Goal: Book appointment/travel/reservation

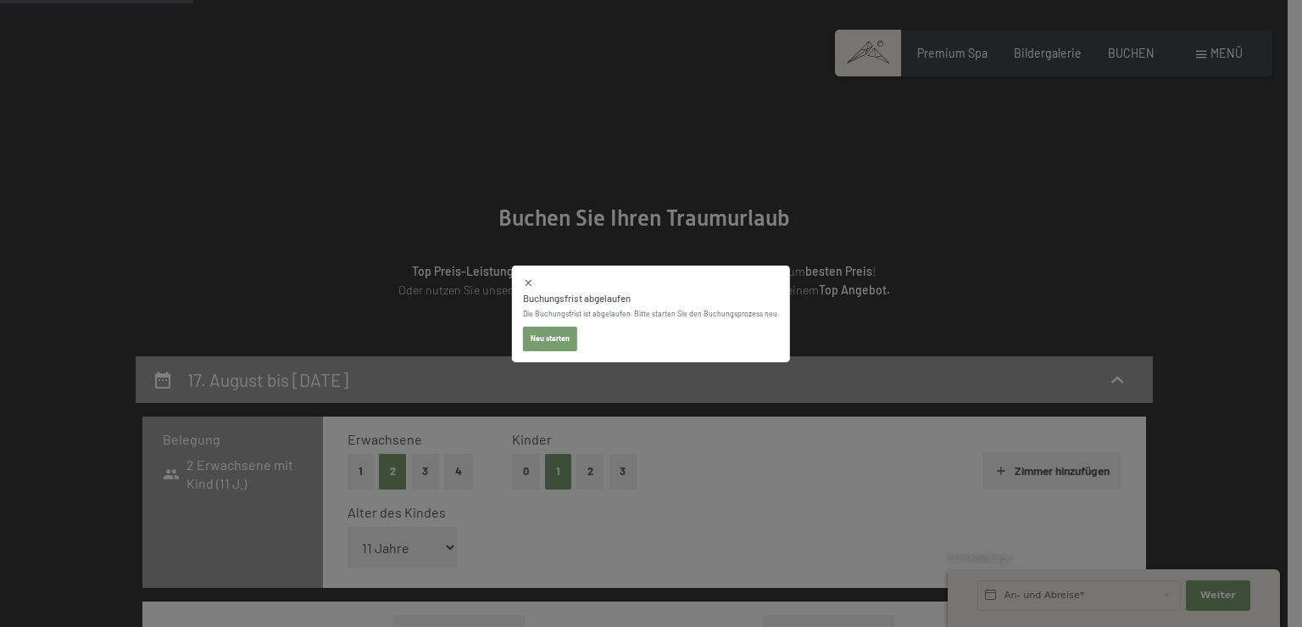
select select "11"
select select "[DATE]"
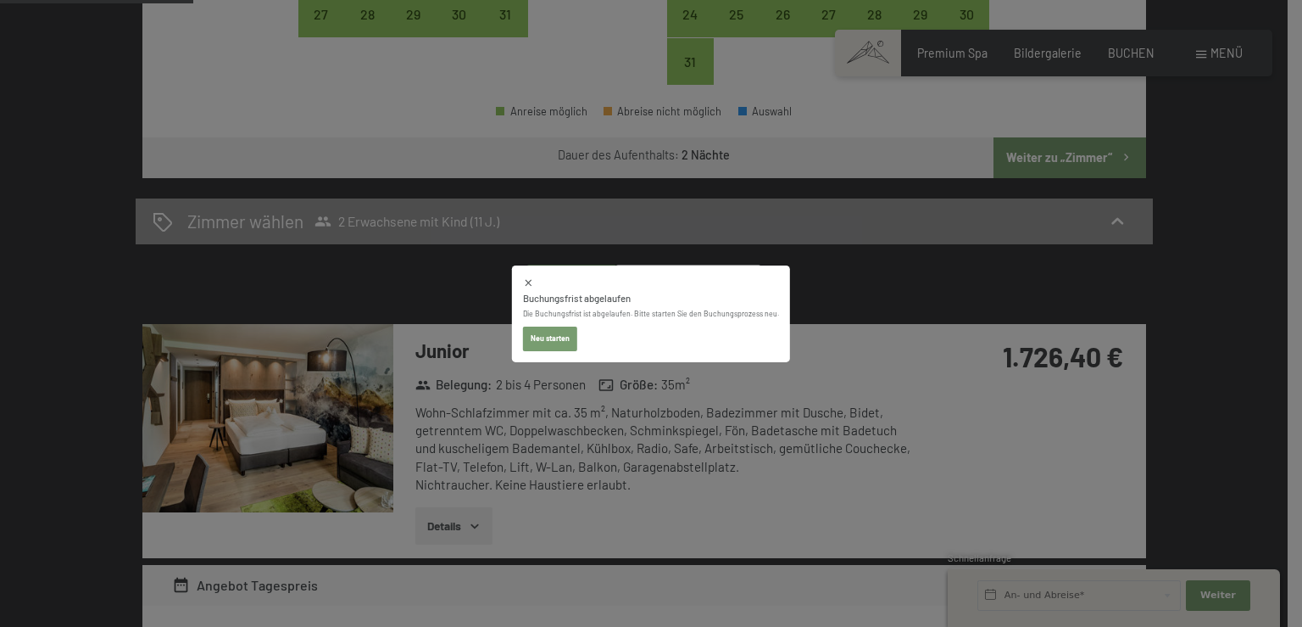
click at [554, 340] on button "Neu starten" at bounding box center [550, 338] width 54 height 24
select select "[DATE]"
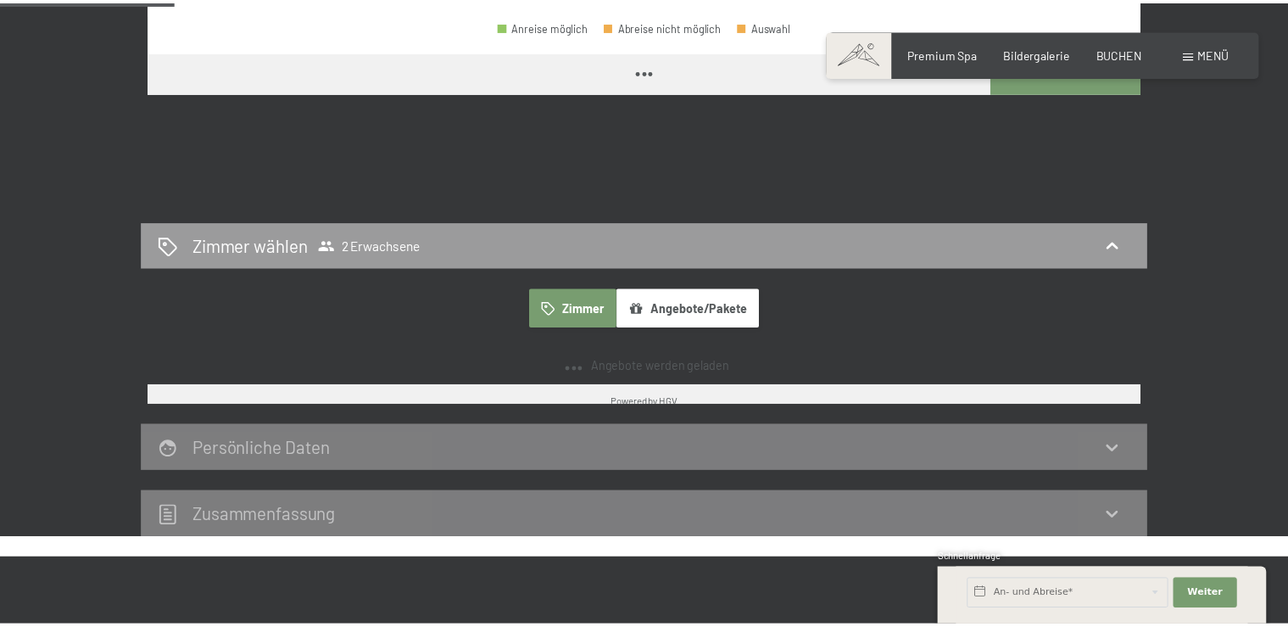
scroll to position [810, 0]
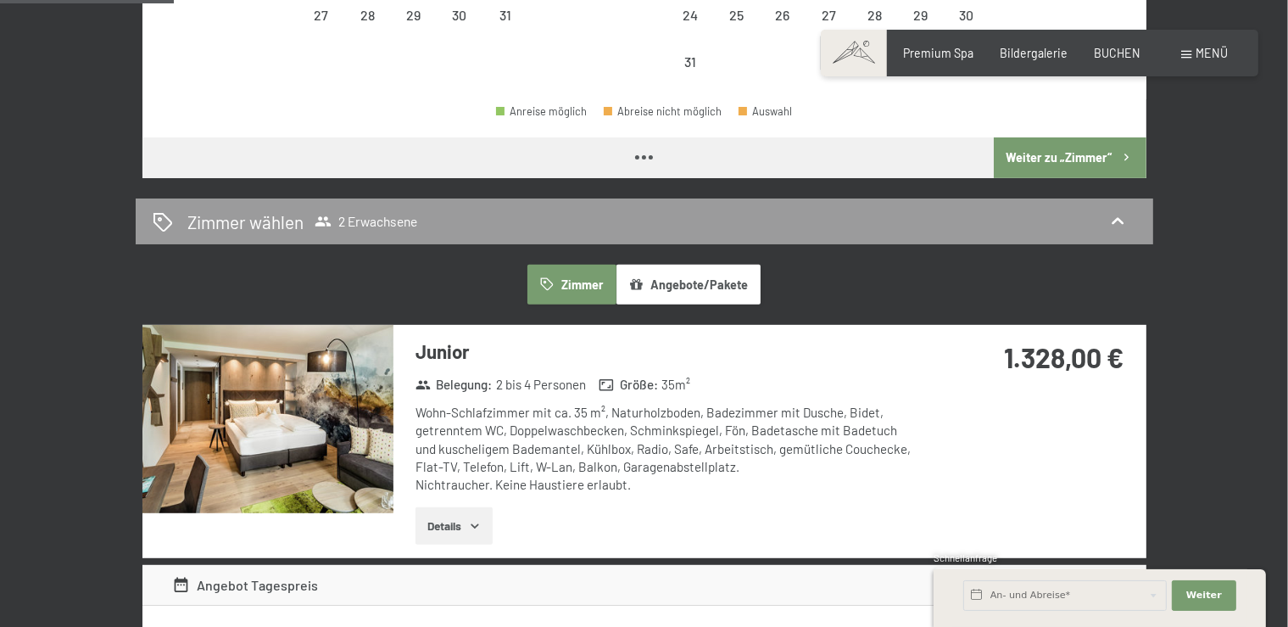
select select "[DATE]"
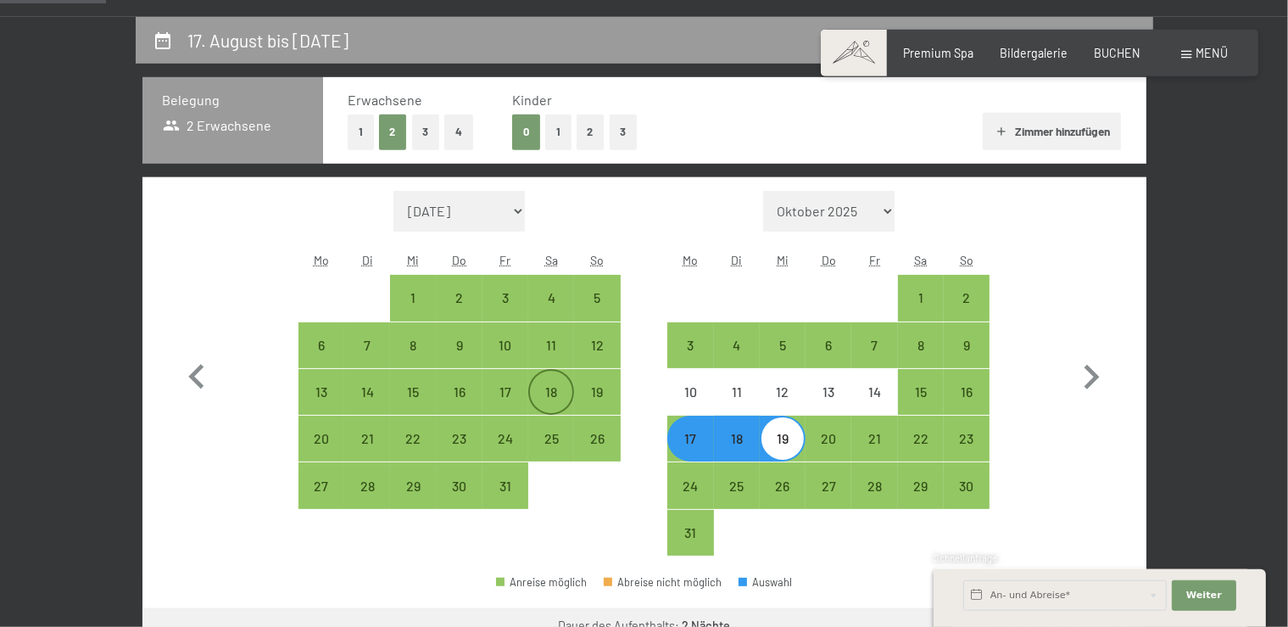
scroll to position [272, 0]
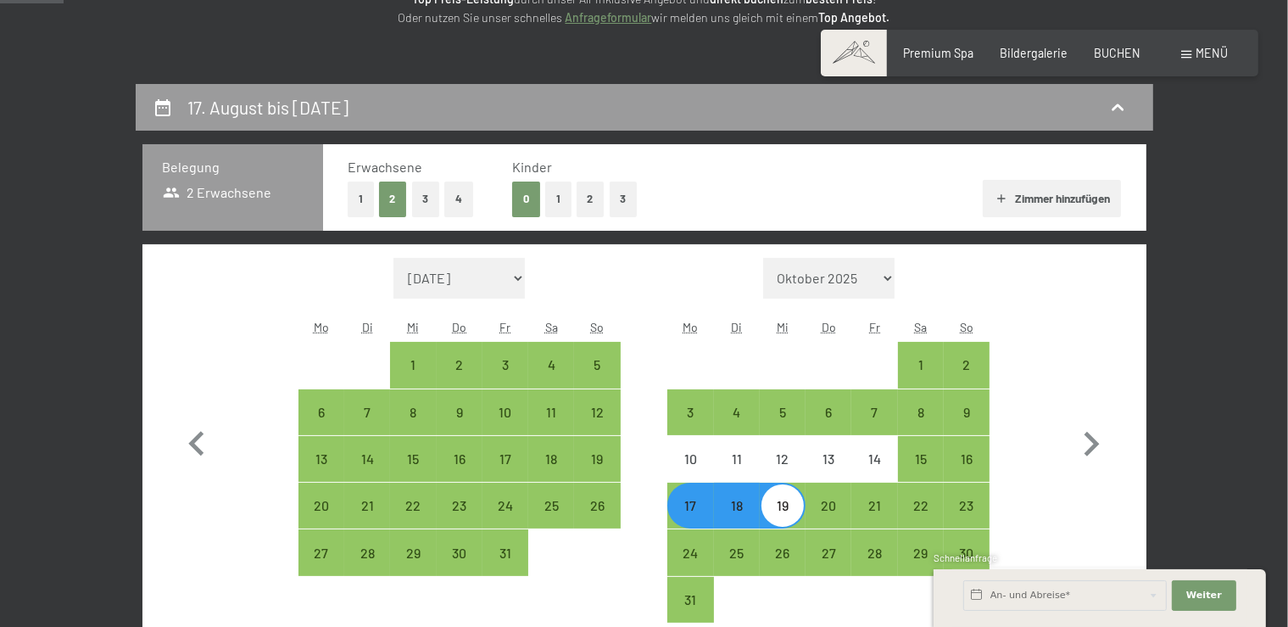
click at [561, 207] on button "1" at bounding box center [558, 198] width 26 height 35
select select "[DATE]"
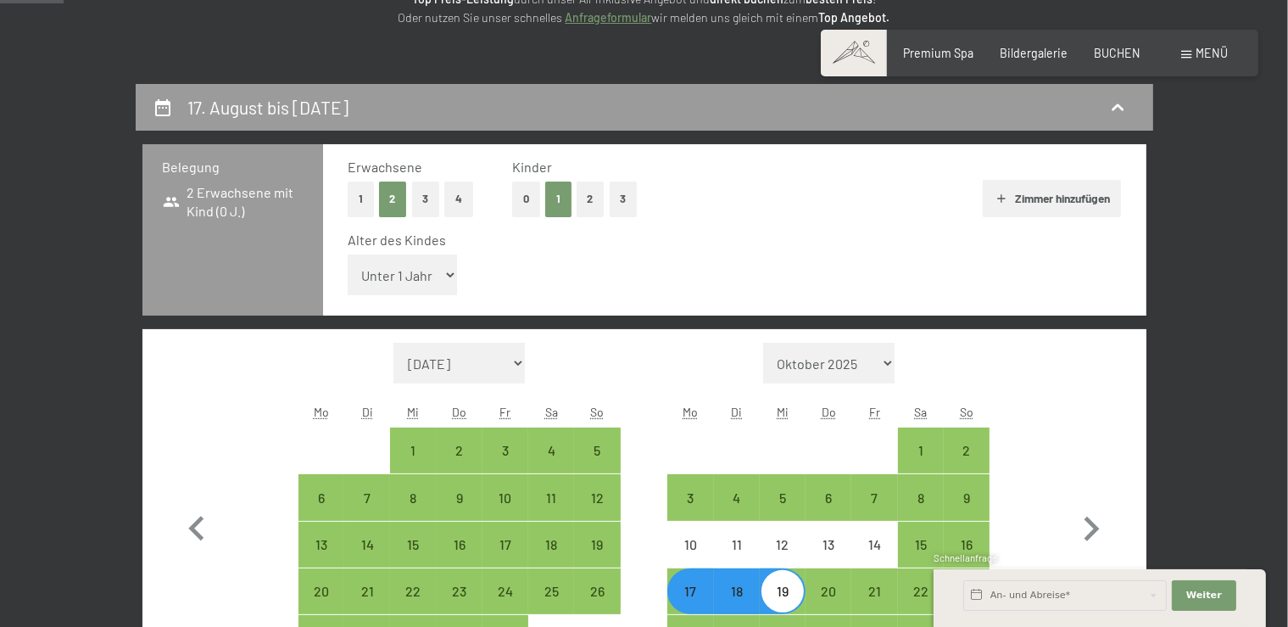
select select "11"
click option "11 Jahre" at bounding box center [0, 0] width 0 height 0
select select "[DATE]"
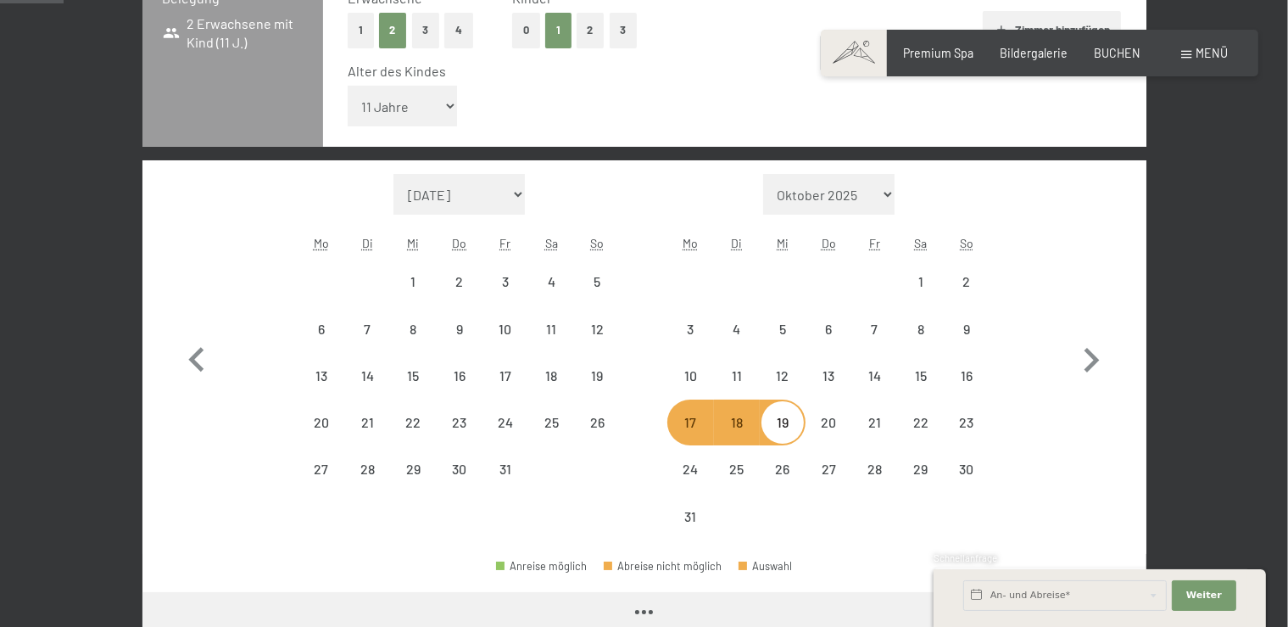
select select "[DATE]"
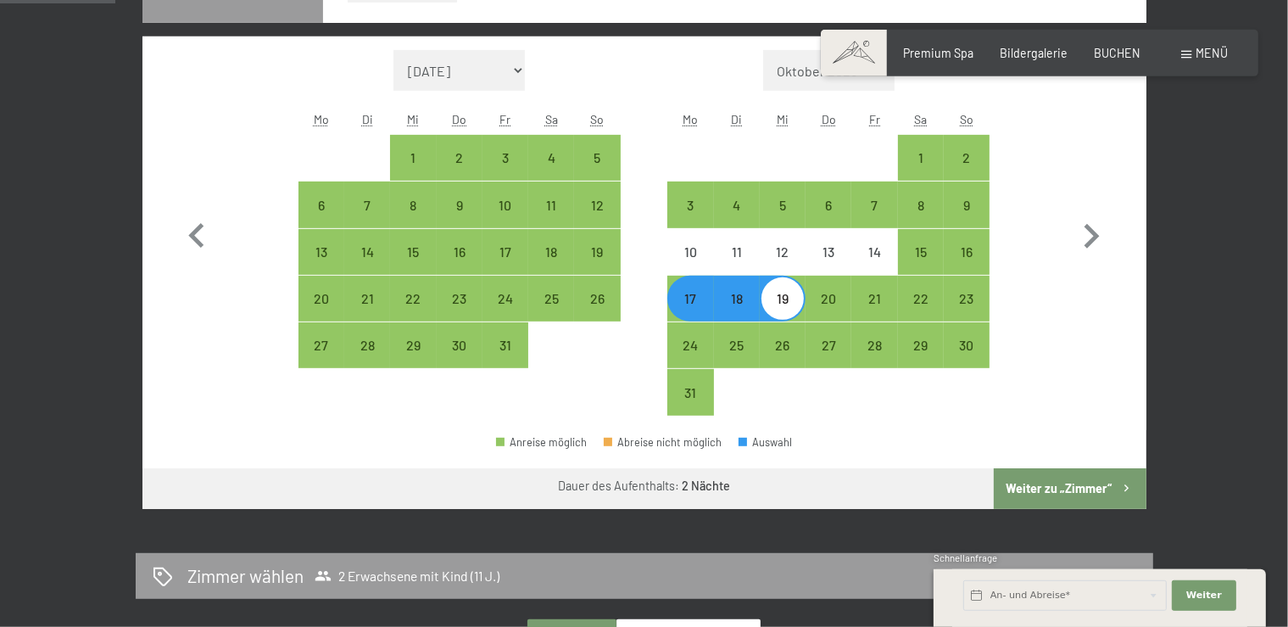
scroll to position [537, 0]
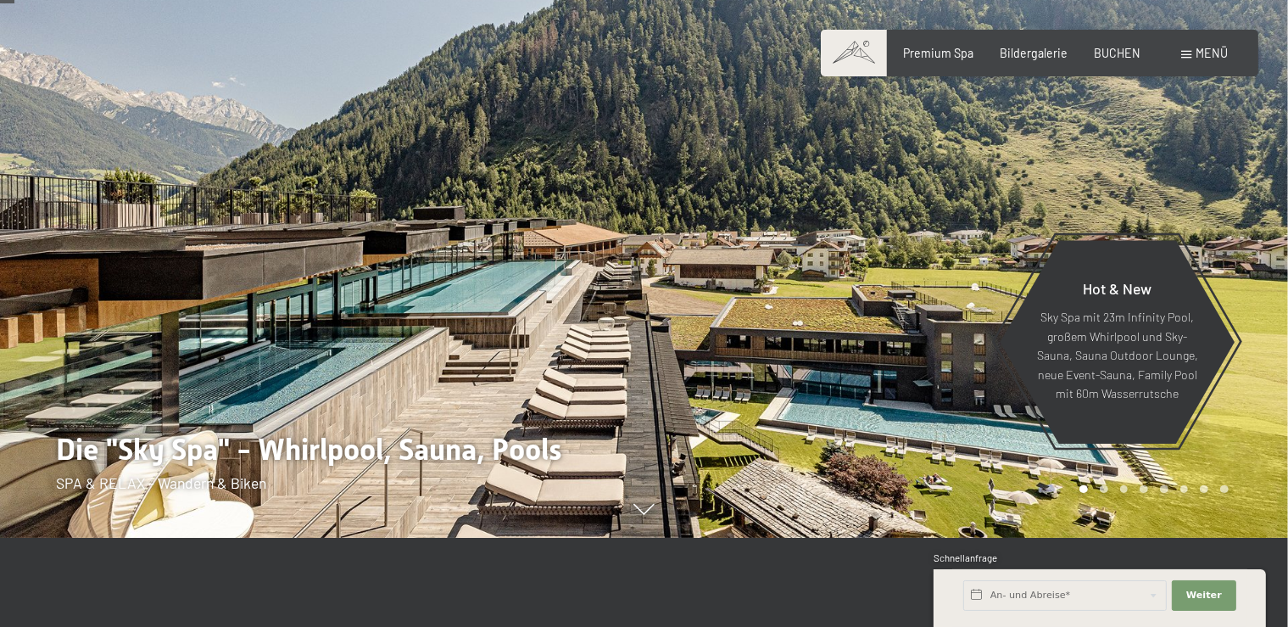
scroll to position [89, 0]
click at [1026, 55] on span "Bildergalerie" at bounding box center [1034, 50] width 68 height 14
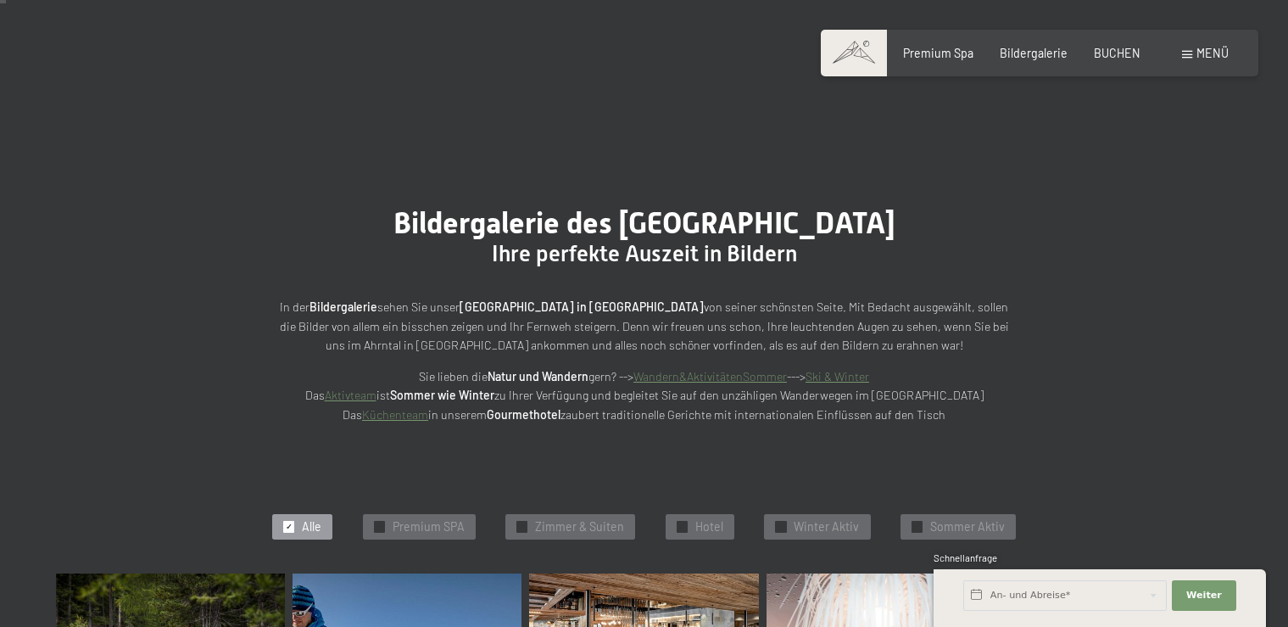
click at [426, 518] on span "Premium SPA" at bounding box center [429, 526] width 72 height 17
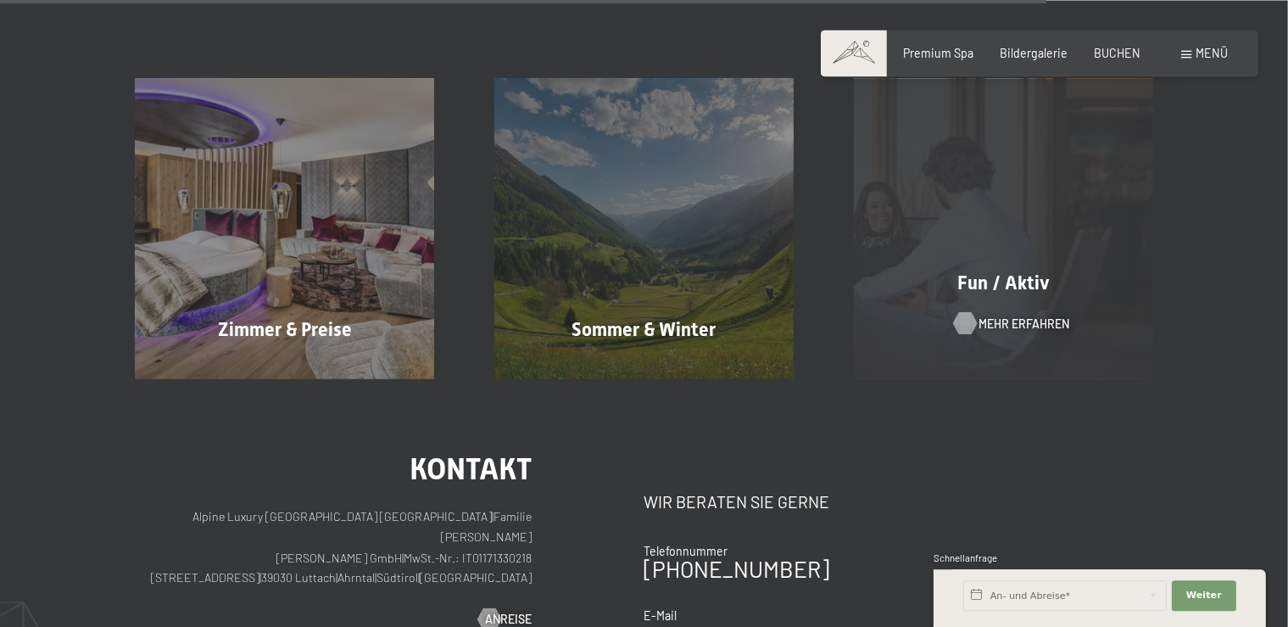
scroll to position [2689, 0]
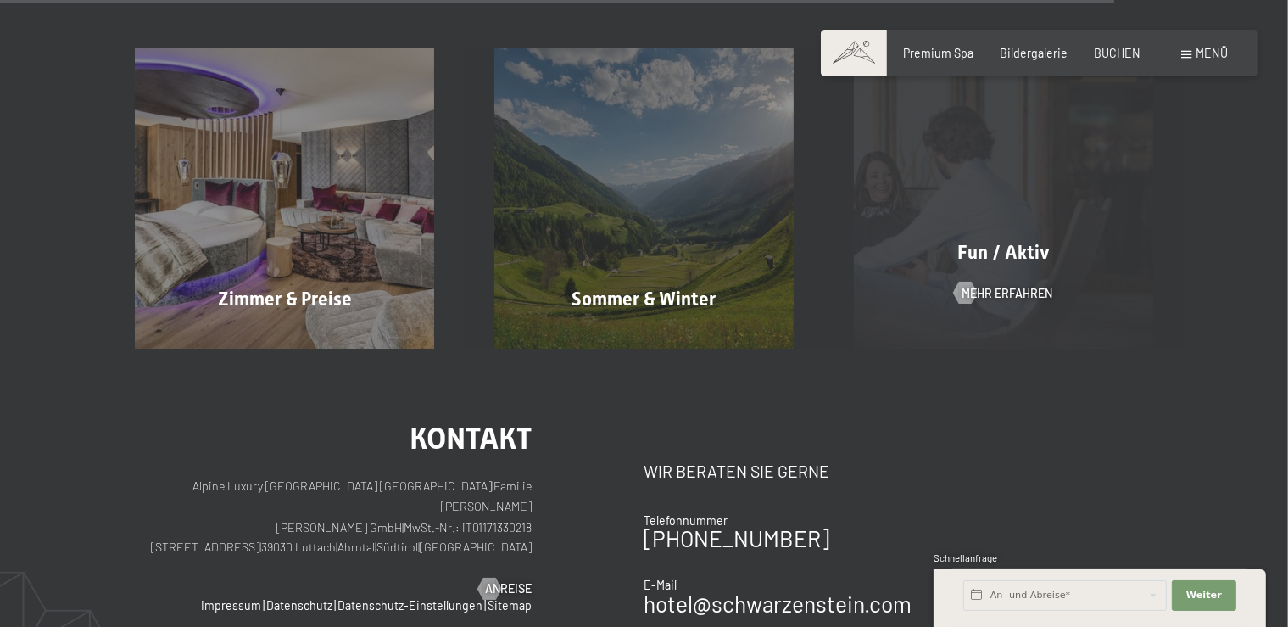
click at [977, 248] on span "Fun / Aktiv" at bounding box center [1003, 252] width 92 height 21
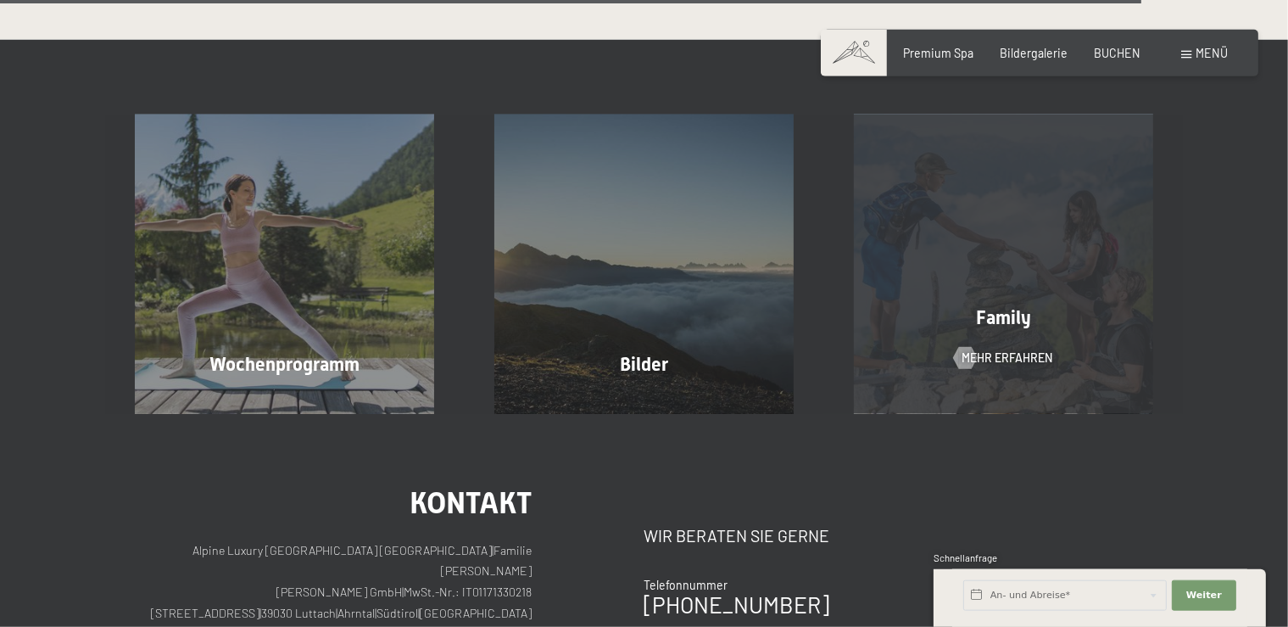
scroll to position [3760, 0]
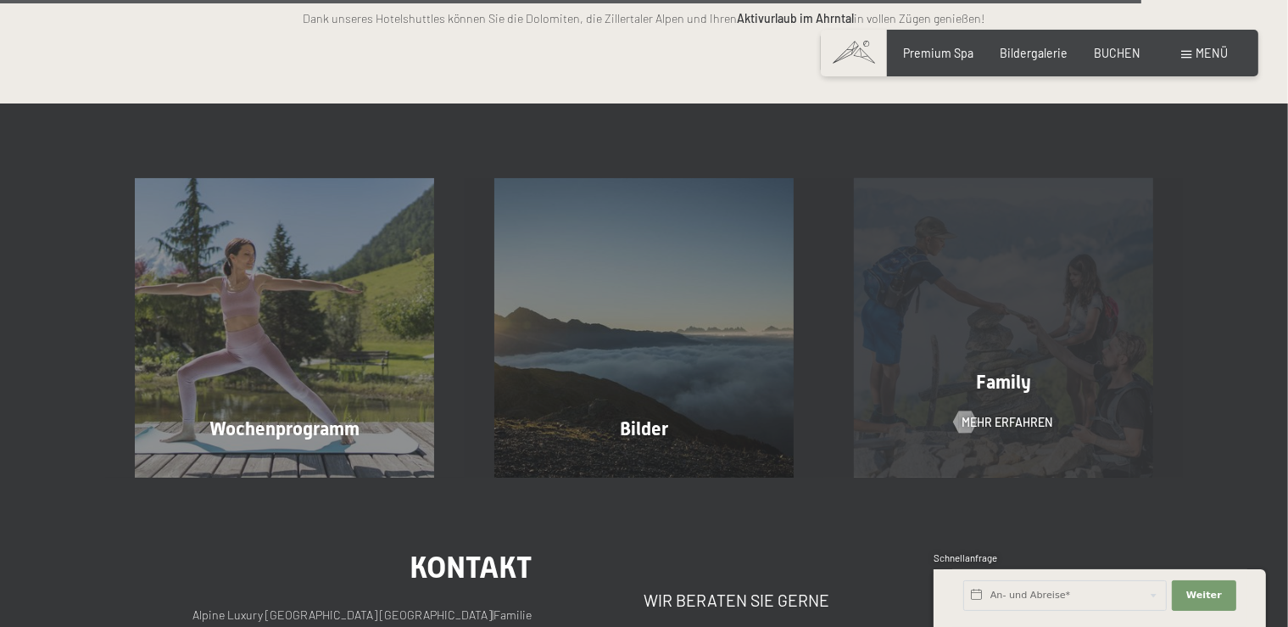
click at [1029, 272] on div "Family Mehr erfahren" at bounding box center [1002, 327] width 359 height 299
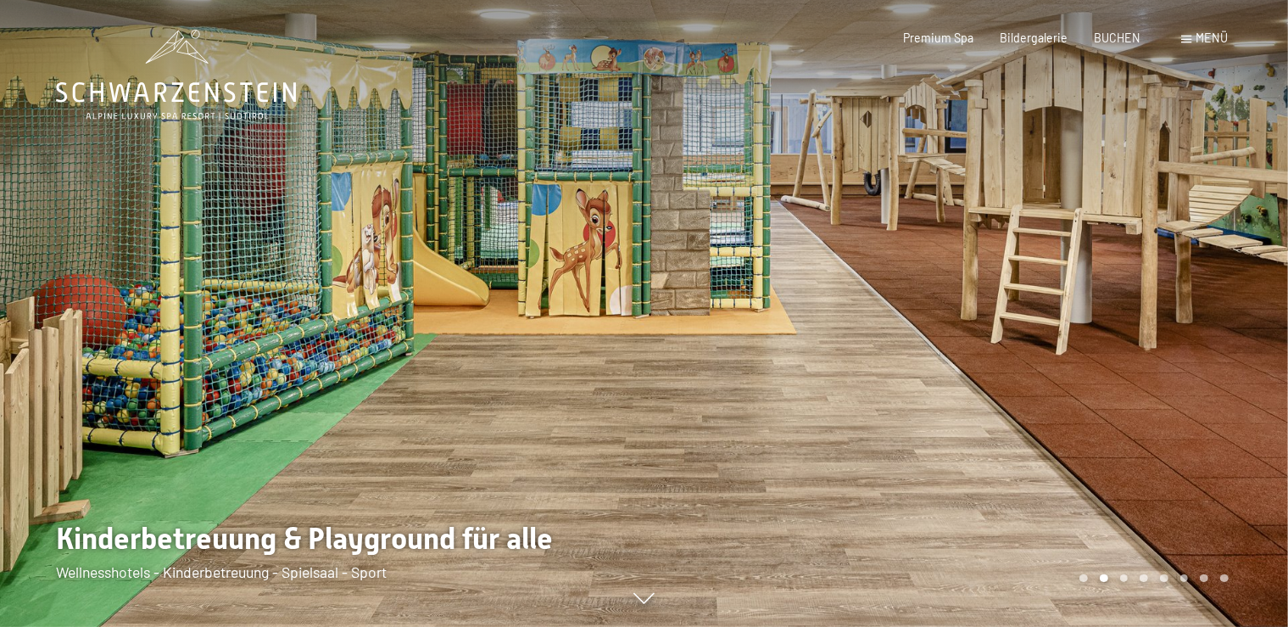
click at [1067, 285] on div at bounding box center [966, 313] width 644 height 627
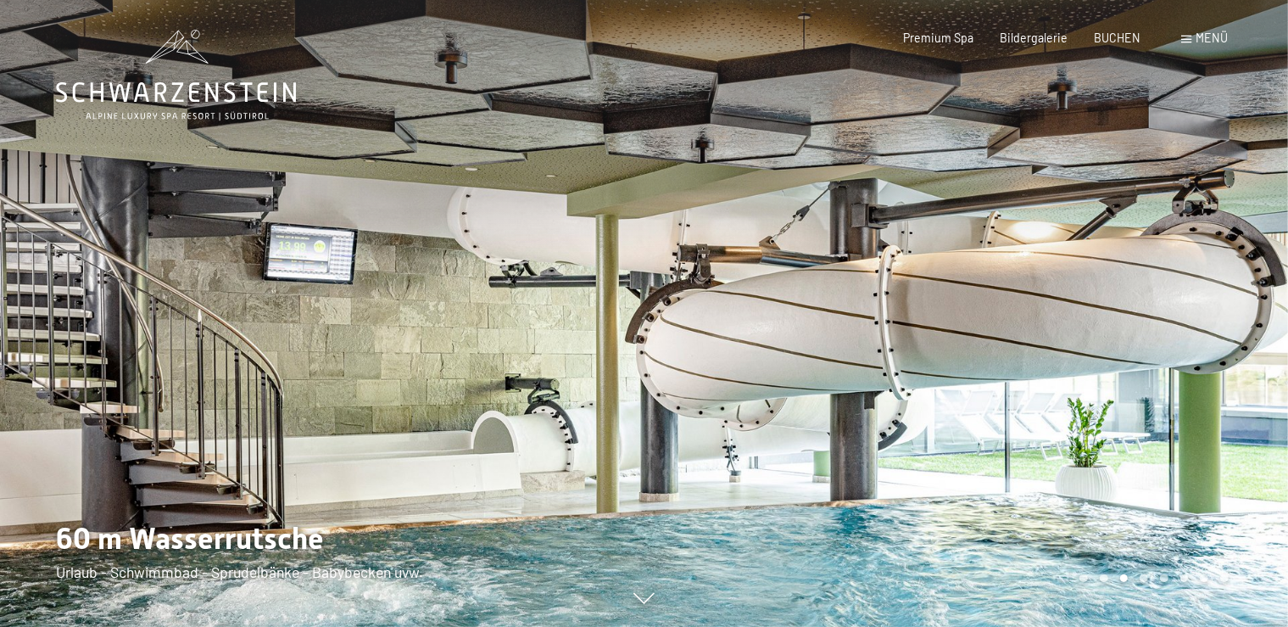
click at [1213, 278] on div at bounding box center [966, 313] width 644 height 627
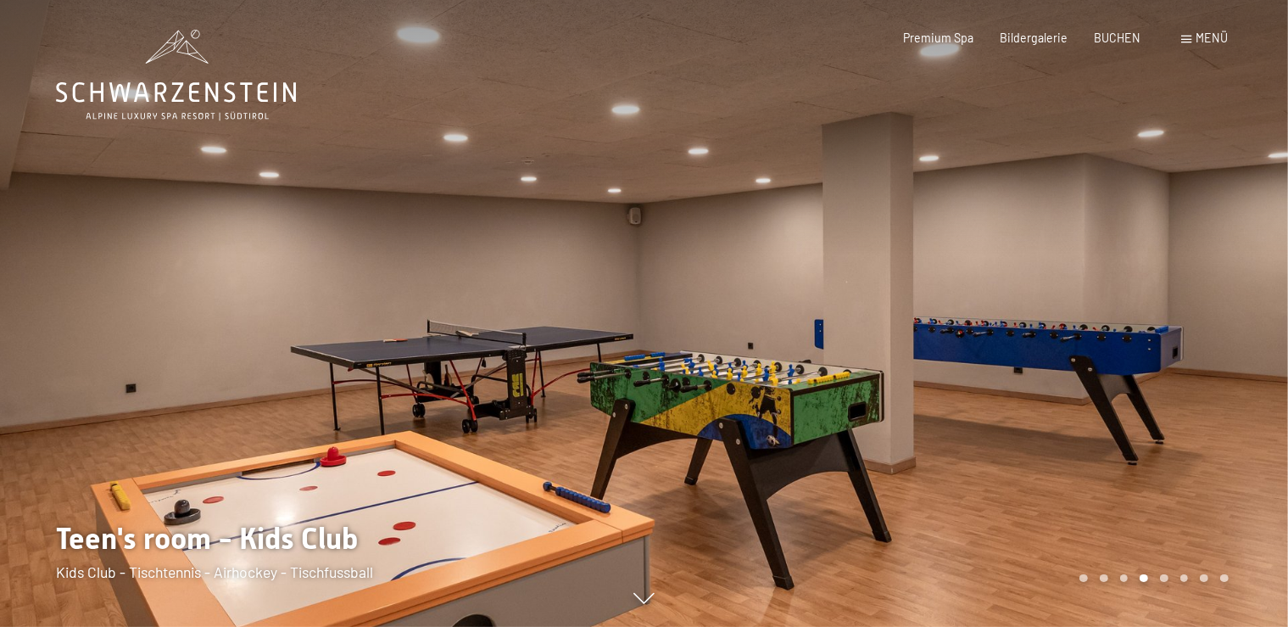
click at [1213, 278] on div at bounding box center [966, 313] width 644 height 627
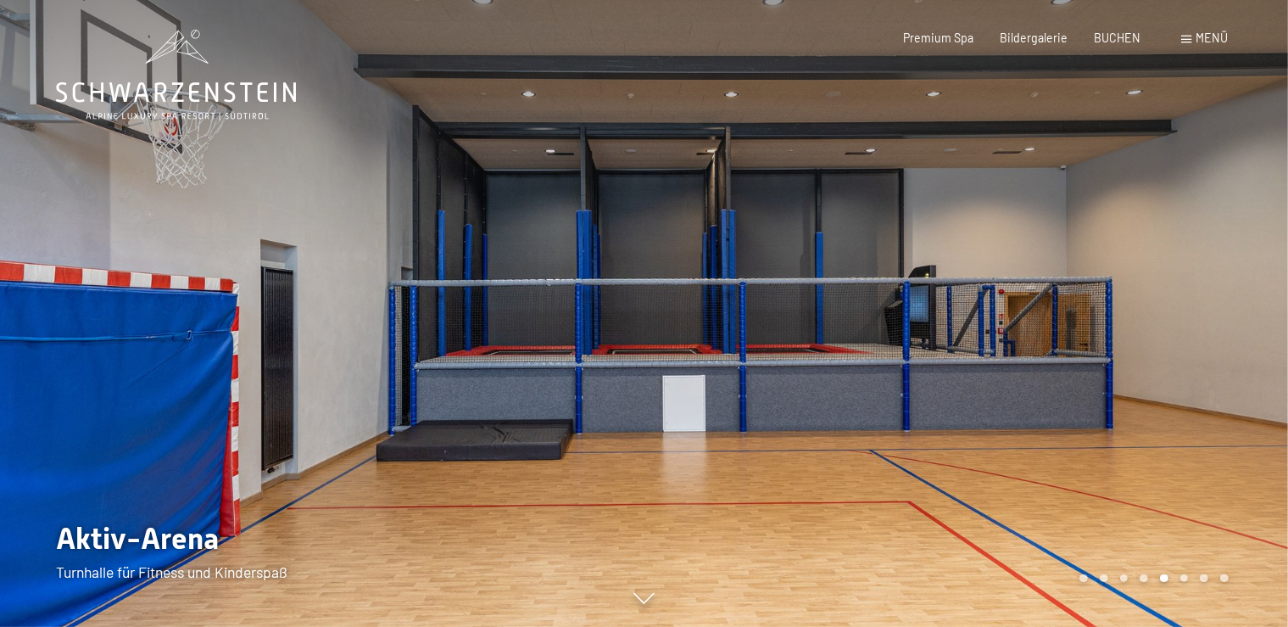
click at [1213, 278] on div at bounding box center [966, 313] width 644 height 627
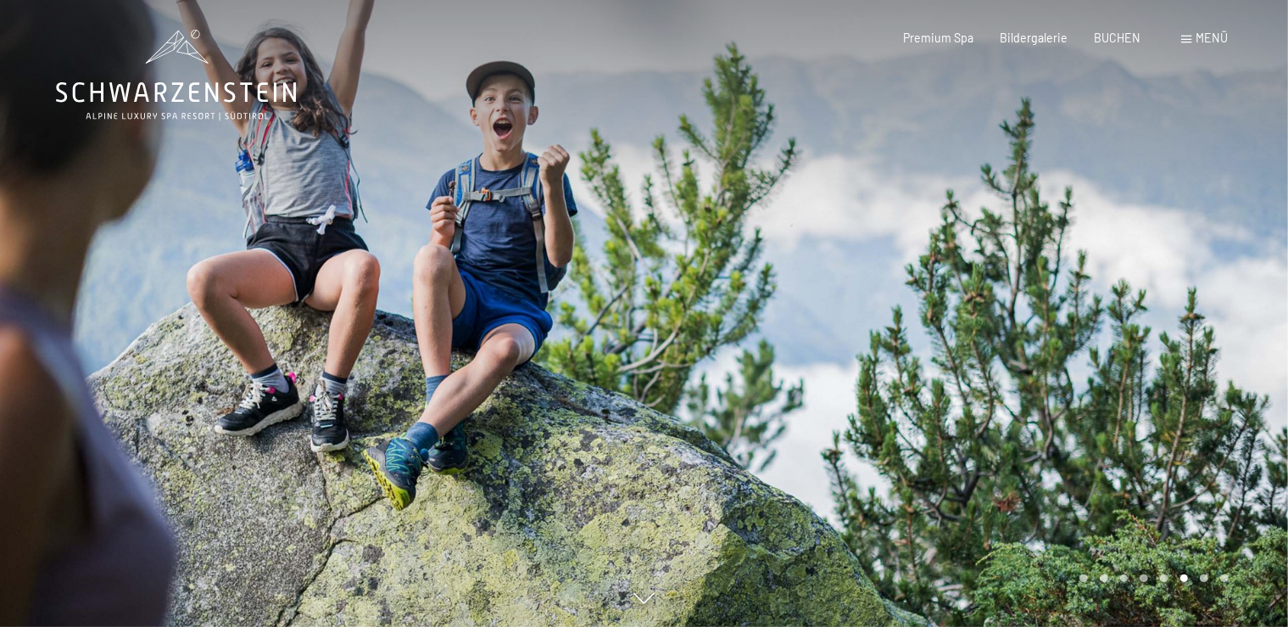
click at [1212, 277] on div at bounding box center [966, 313] width 644 height 627
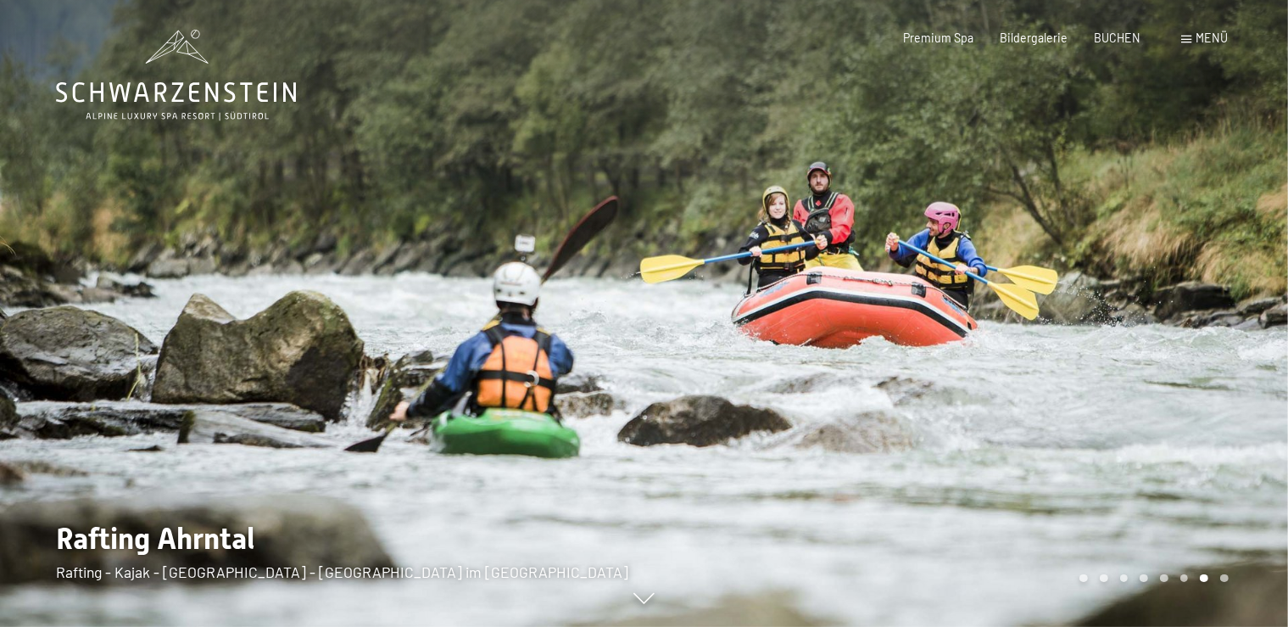
click at [1212, 277] on div at bounding box center [966, 313] width 644 height 627
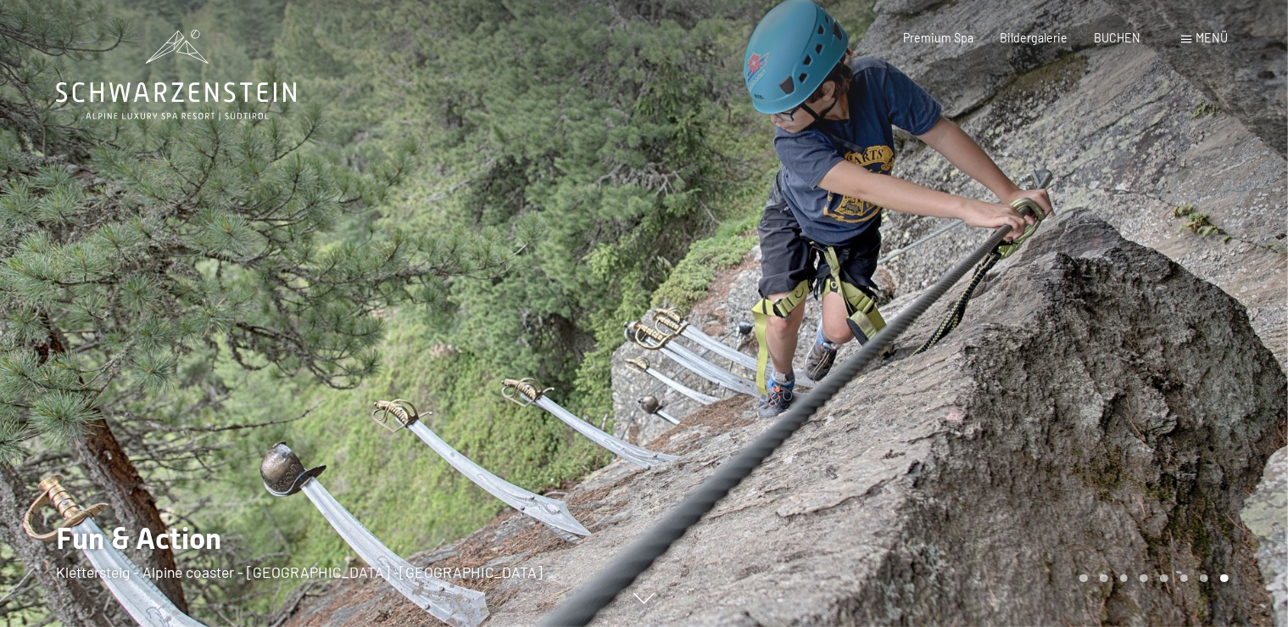
click at [1212, 277] on div at bounding box center [966, 313] width 644 height 627
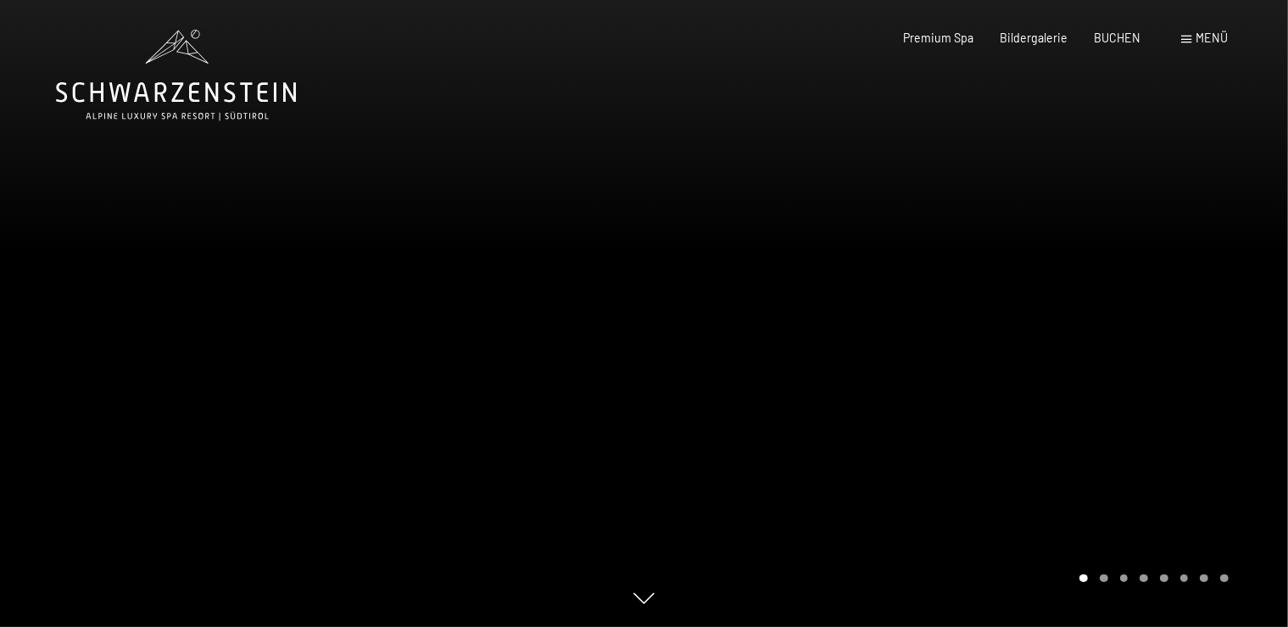
click at [1212, 275] on div at bounding box center [966, 313] width 644 height 627
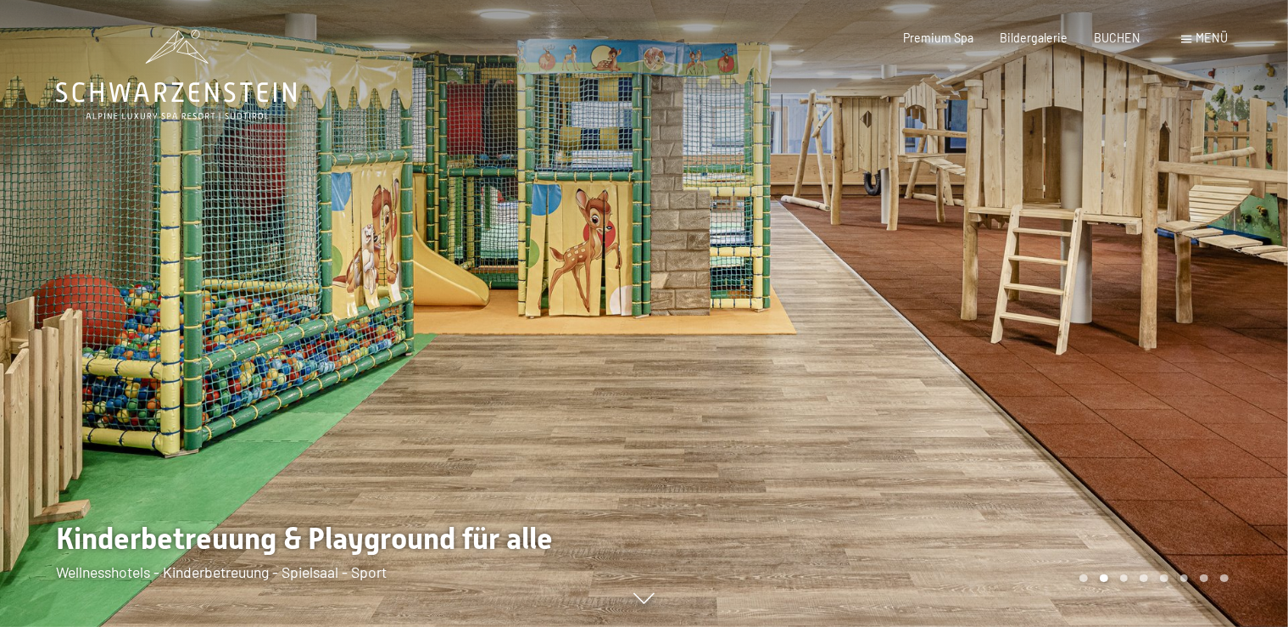
click at [1212, 275] on div at bounding box center [966, 313] width 644 height 627
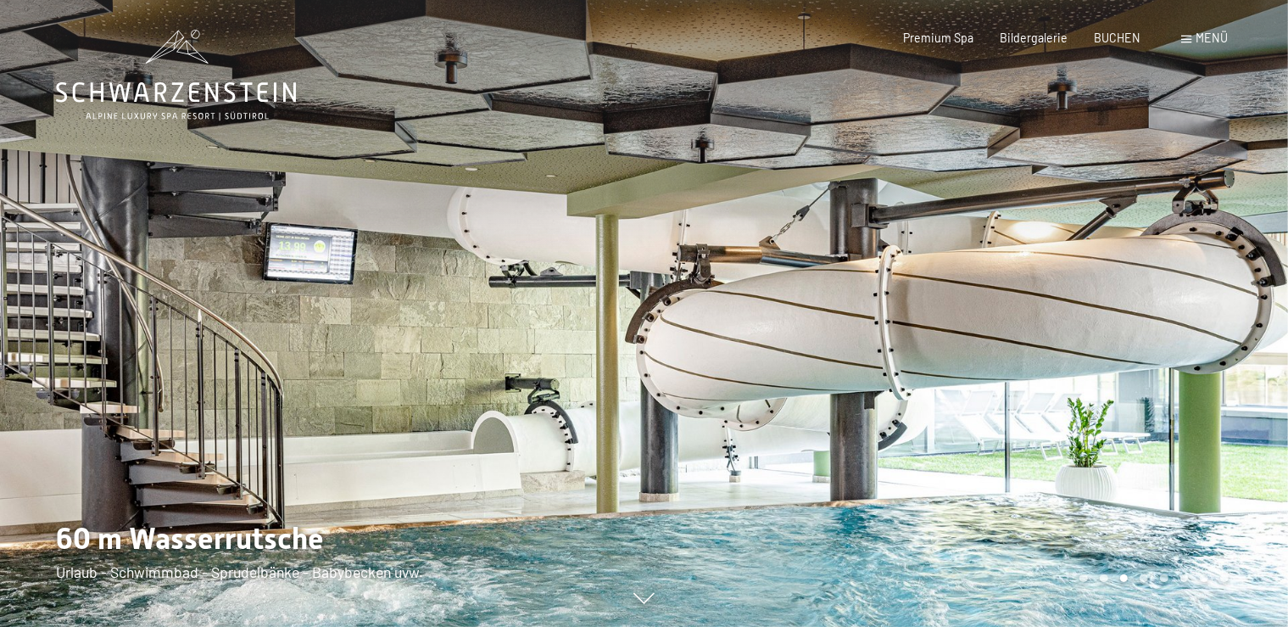
click at [1212, 276] on div at bounding box center [966, 313] width 644 height 627
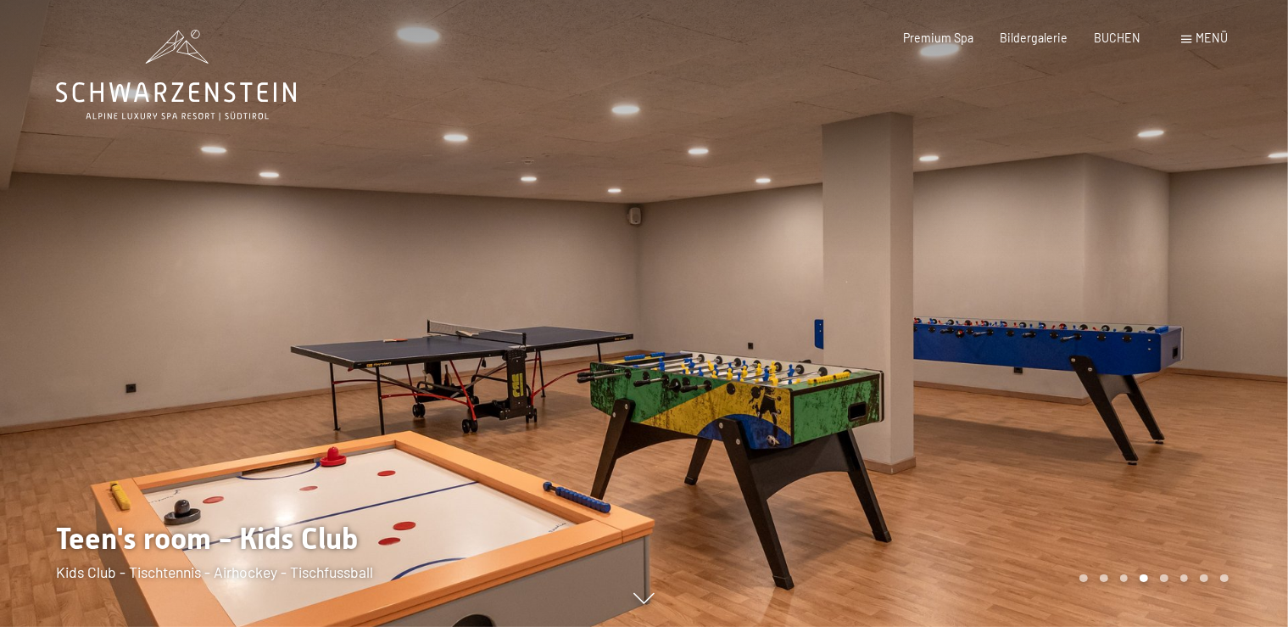
click at [1212, 279] on div at bounding box center [966, 313] width 644 height 627
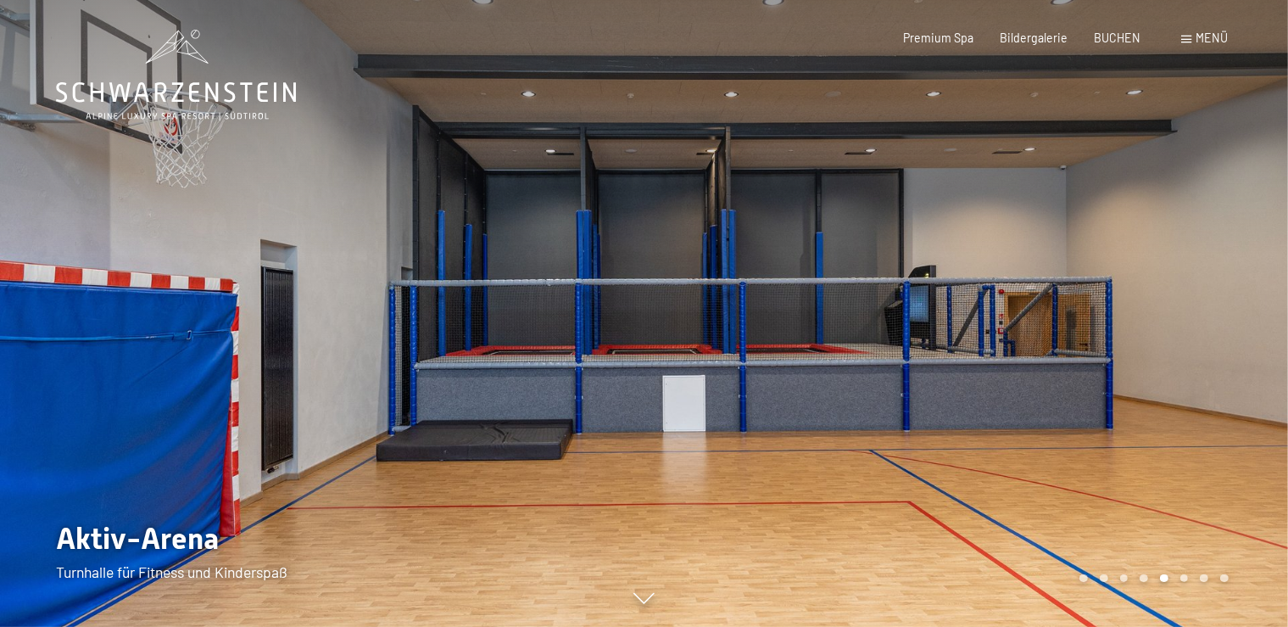
click at [1212, 279] on div at bounding box center [966, 313] width 644 height 627
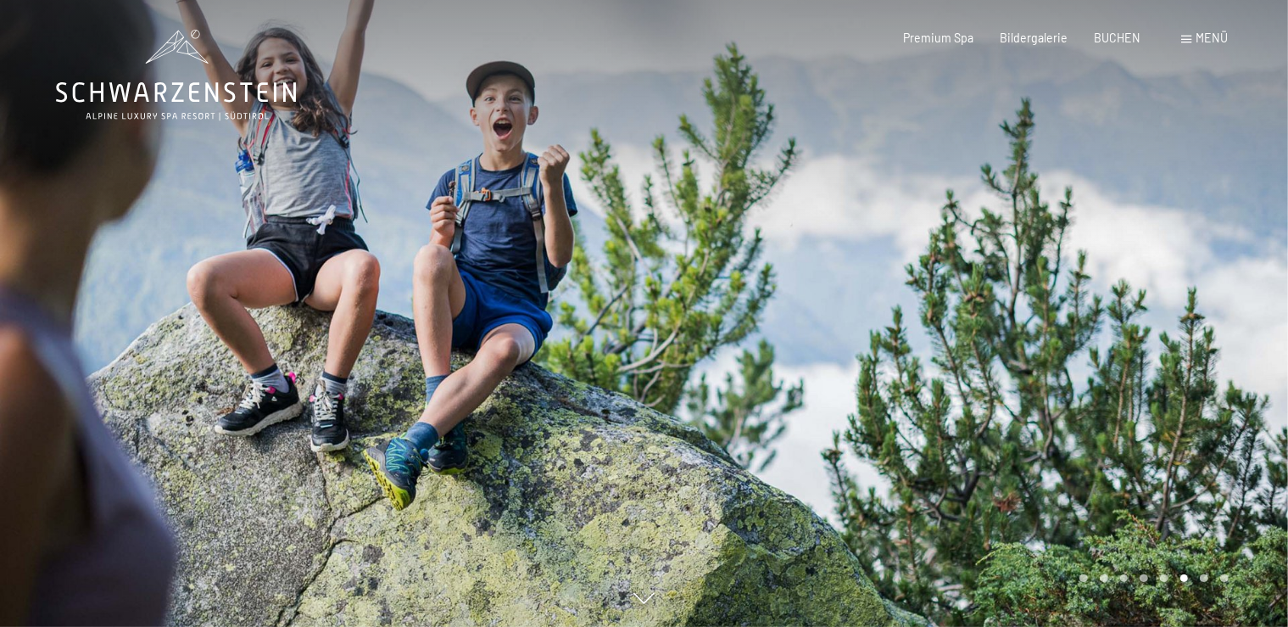
click at [1212, 277] on div at bounding box center [966, 313] width 644 height 627
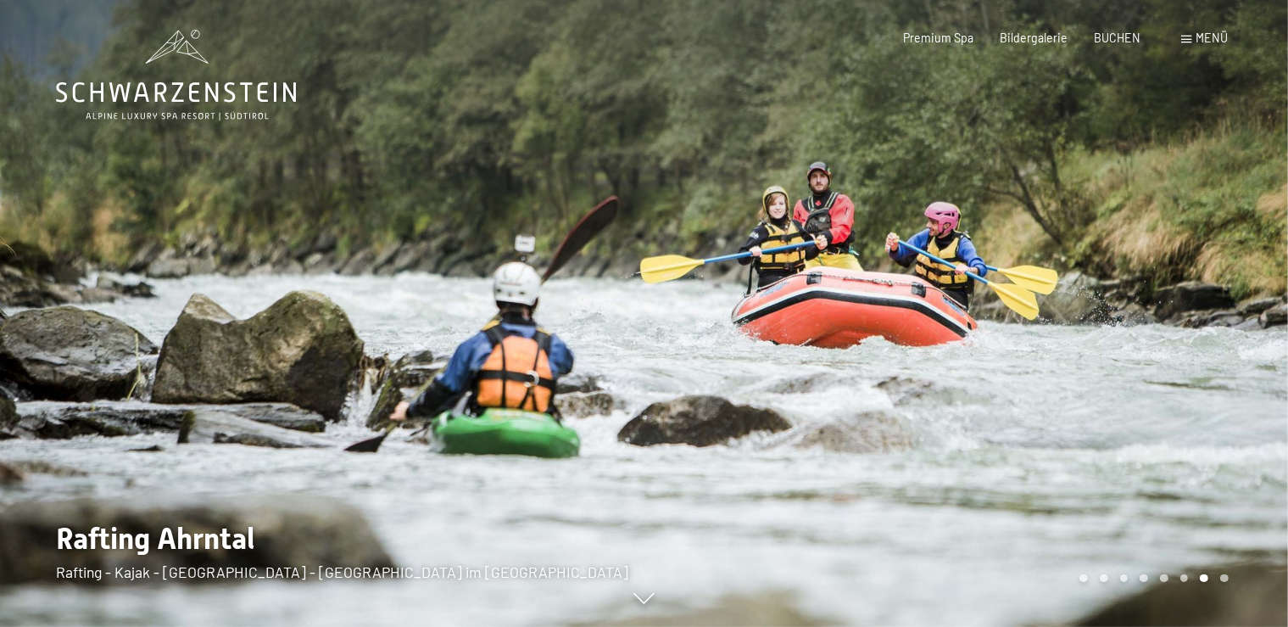
click at [1212, 277] on div at bounding box center [966, 313] width 644 height 627
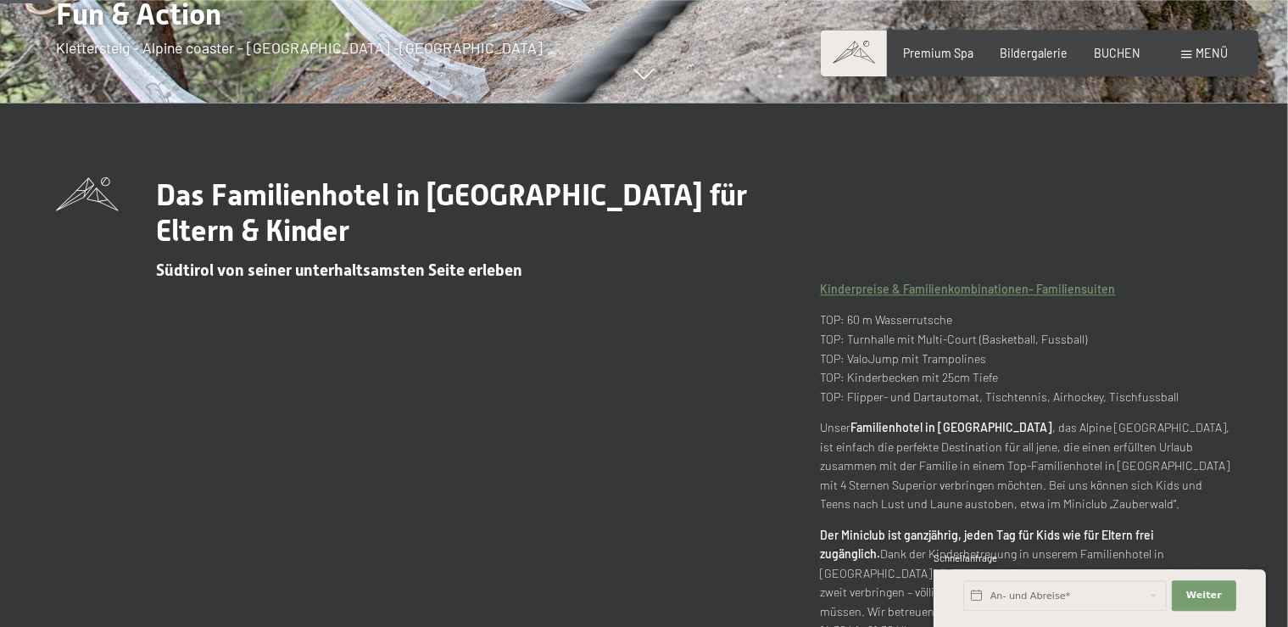
scroll to position [537, 0]
